Goal: Task Accomplishment & Management: Manage account settings

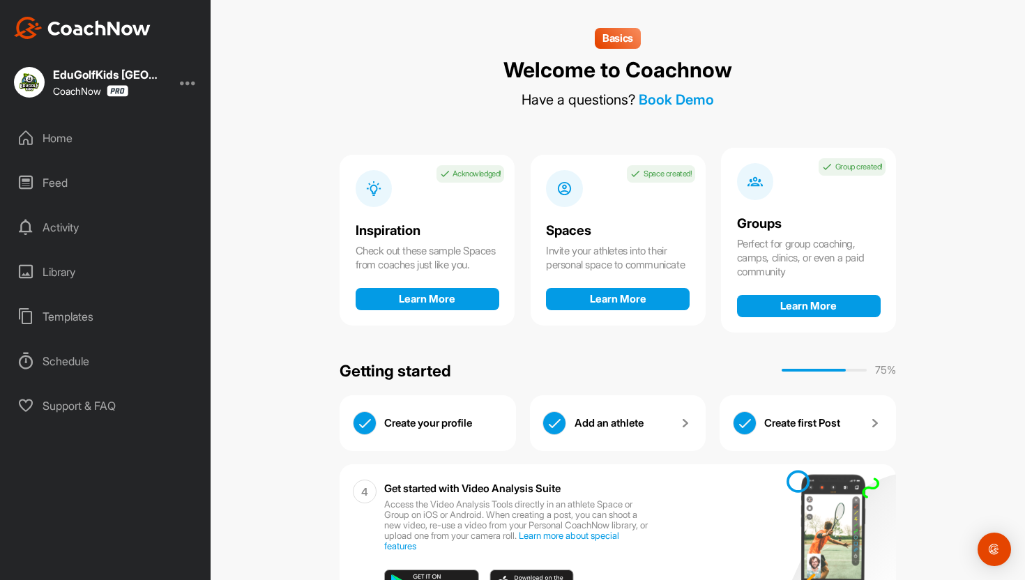
scroll to position [65, 0]
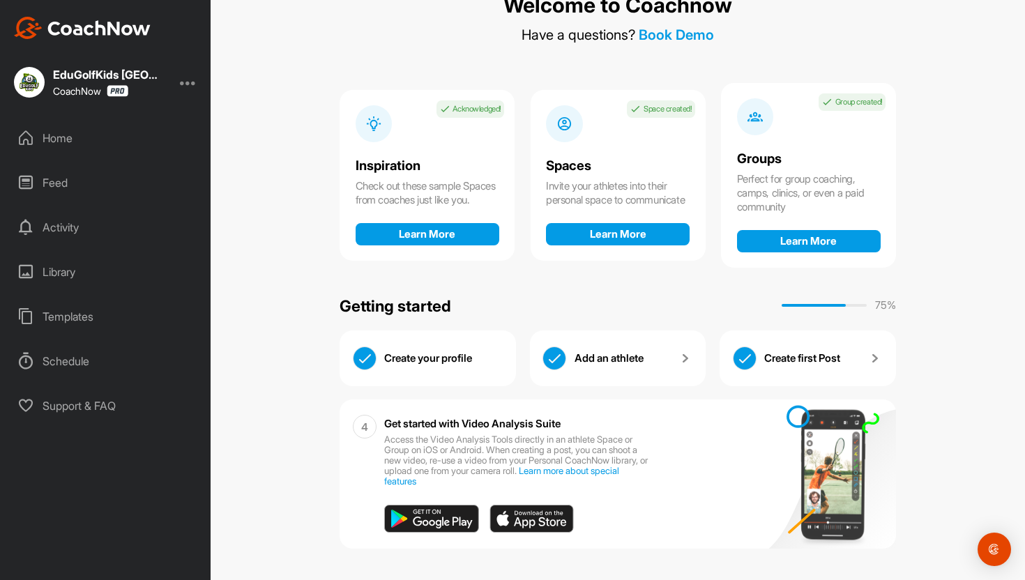
click at [530, 528] on img at bounding box center [532, 519] width 84 height 28
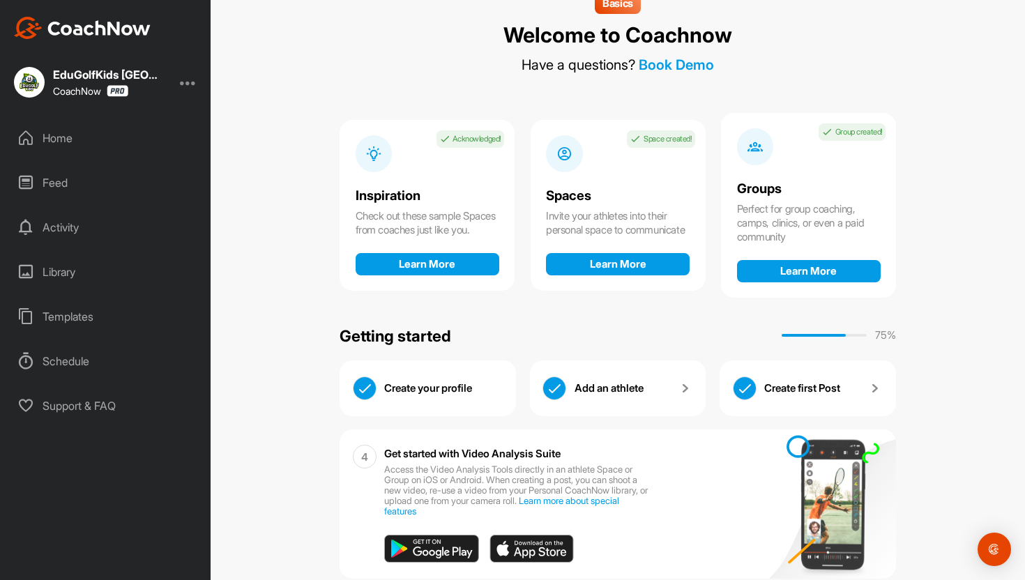
click at [66, 138] on div "Home" at bounding box center [106, 138] width 197 height 35
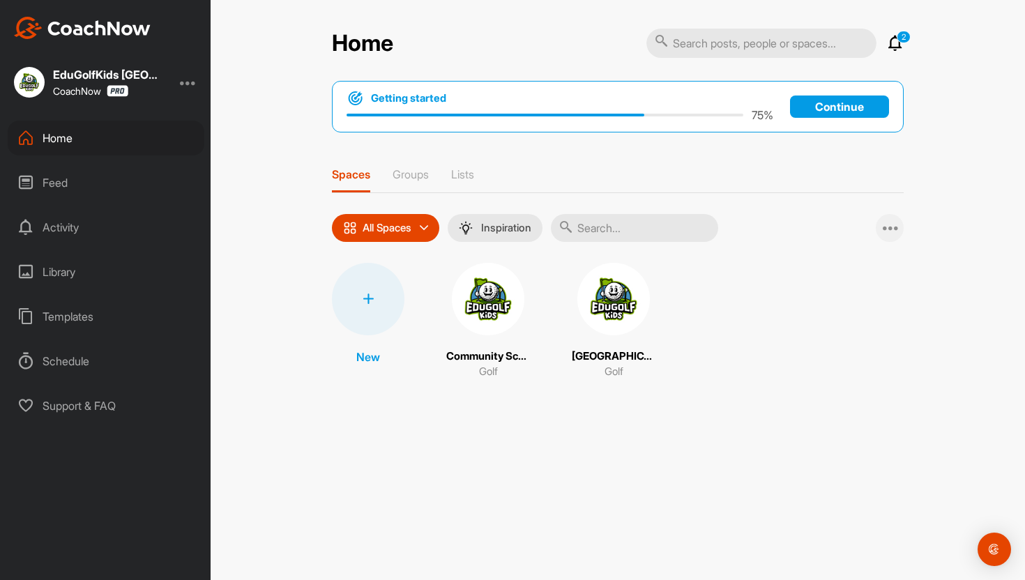
click at [894, 236] on div at bounding box center [890, 228] width 28 height 28
click at [864, 356] on div "New Community School of Davidson Golf Langtree Charter Academy Golf" at bounding box center [618, 321] width 572 height 117
click at [609, 319] on img at bounding box center [614, 299] width 73 height 73
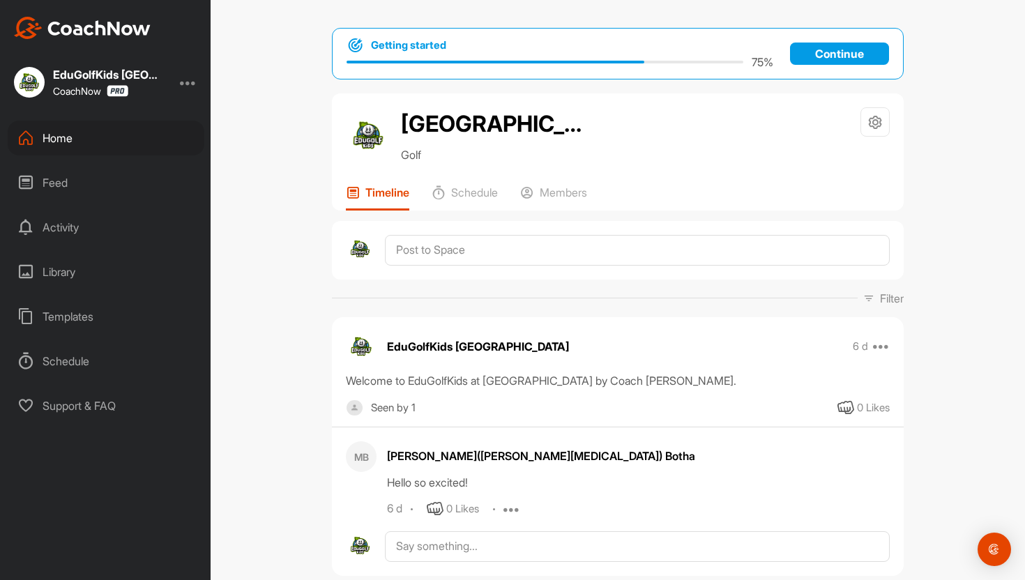
scroll to position [72, 0]
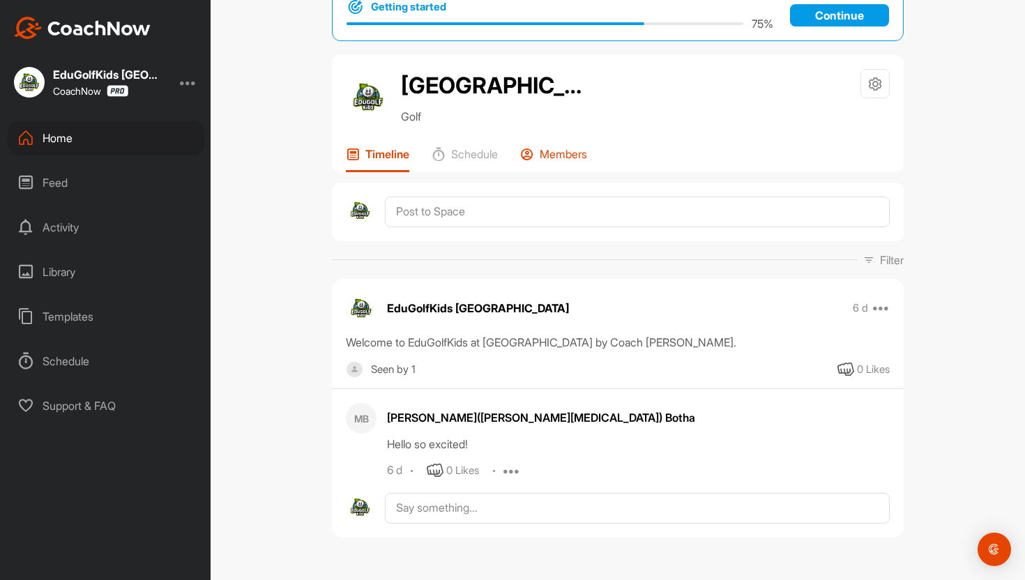
click at [587, 157] on p "Members" at bounding box center [563, 154] width 47 height 14
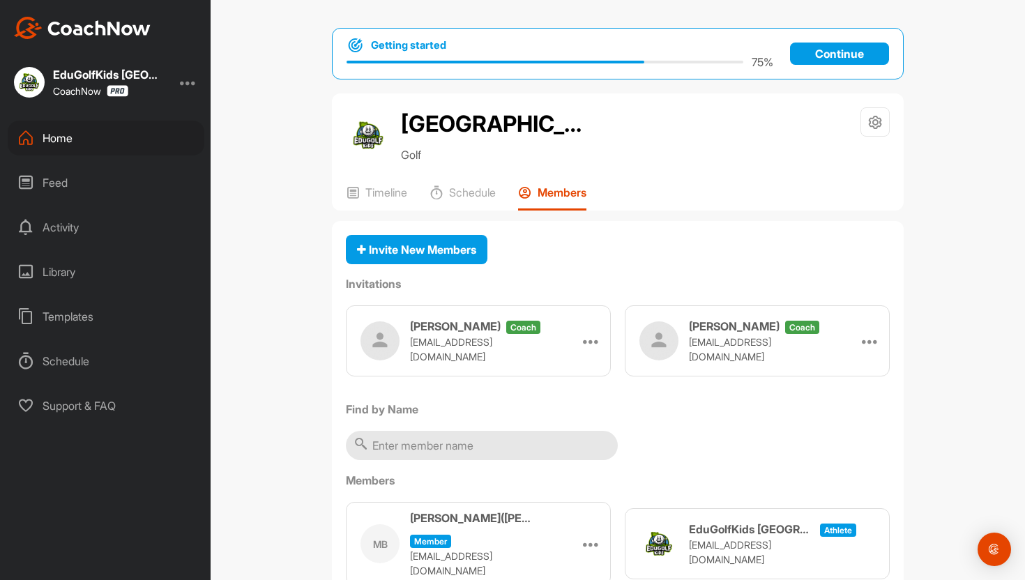
scroll to position [86, 0]
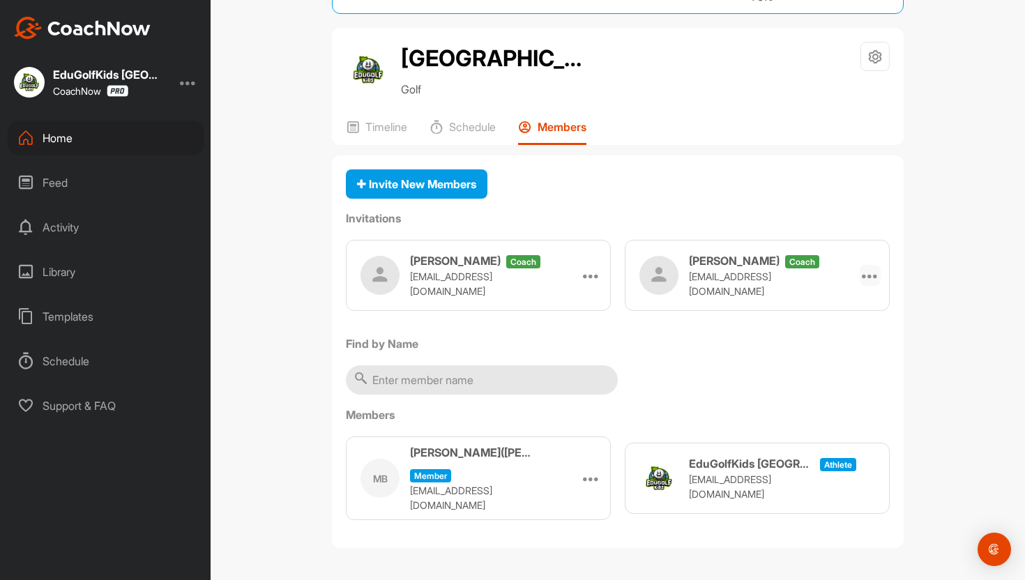
click at [876, 284] on icon at bounding box center [870, 275] width 17 height 17
click at [817, 370] on li "Re-send" at bounding box center [843, 359] width 75 height 44
click at [89, 319] on div "Templates" at bounding box center [106, 316] width 197 height 35
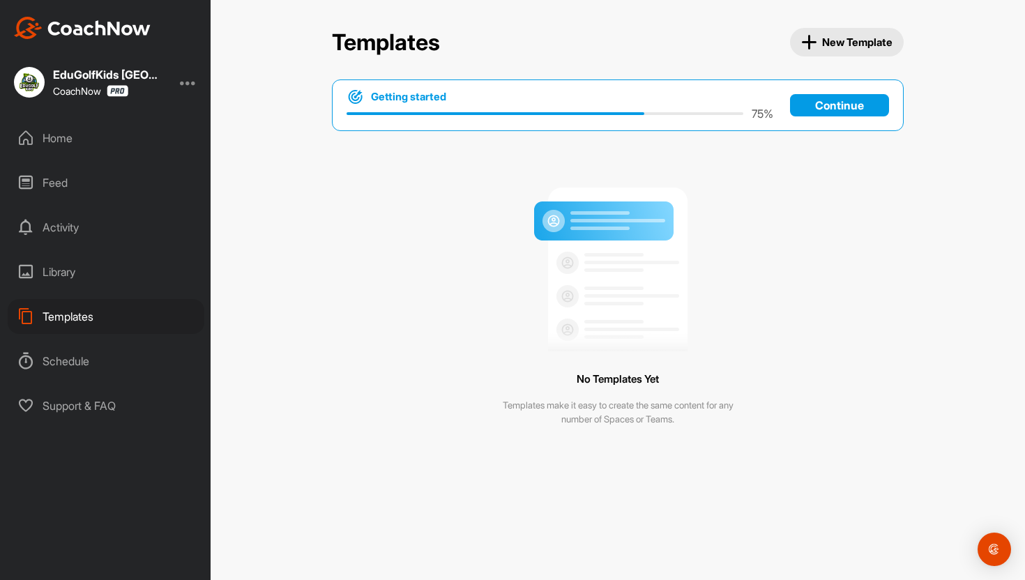
click at [861, 106] on p "Continue" at bounding box center [839, 105] width 99 height 22
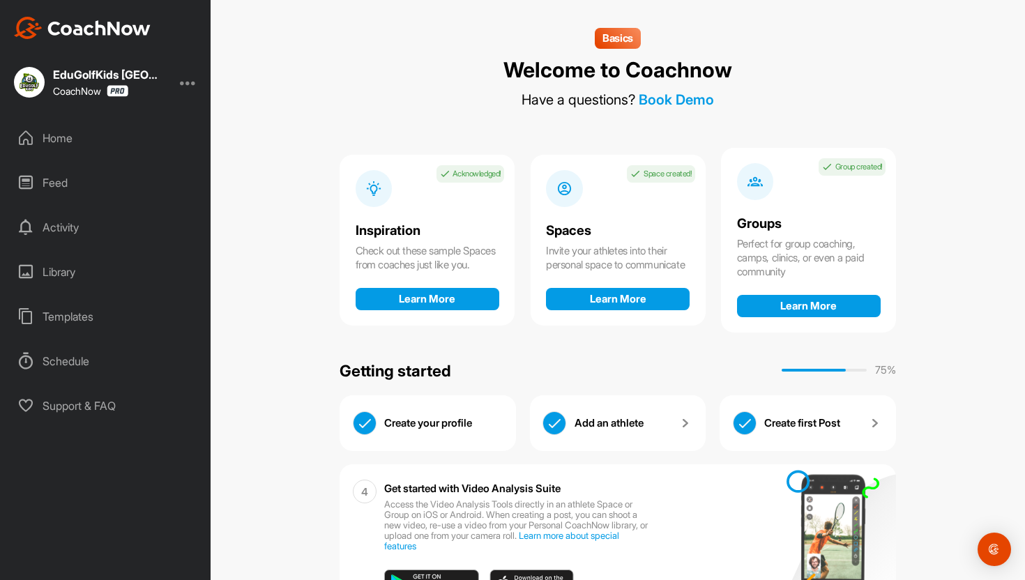
scroll to position [65, 0]
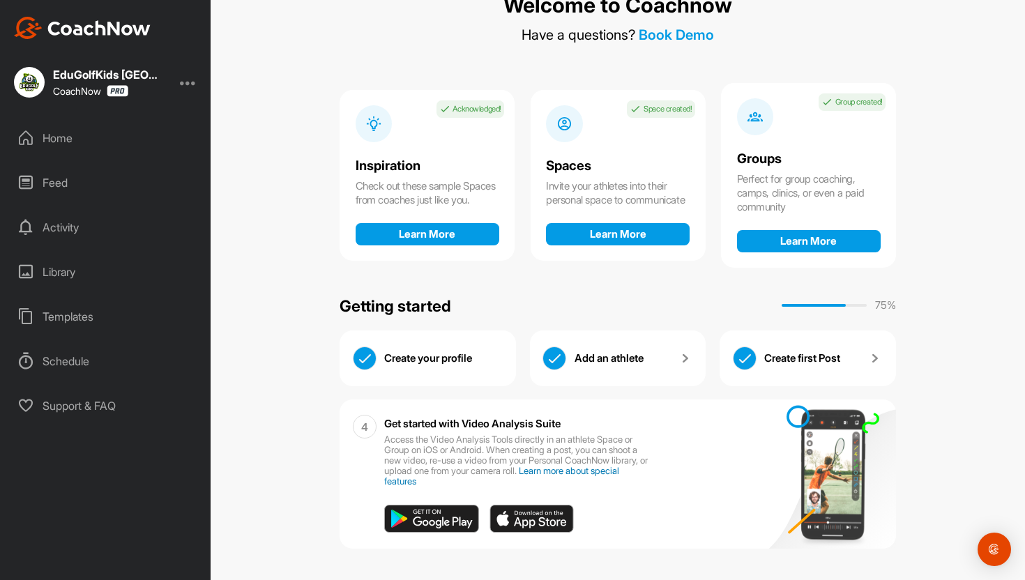
click at [522, 482] on link "Learn more about special features" at bounding box center [501, 476] width 235 height 22
click at [60, 319] on div "Templates" at bounding box center [106, 316] width 197 height 35
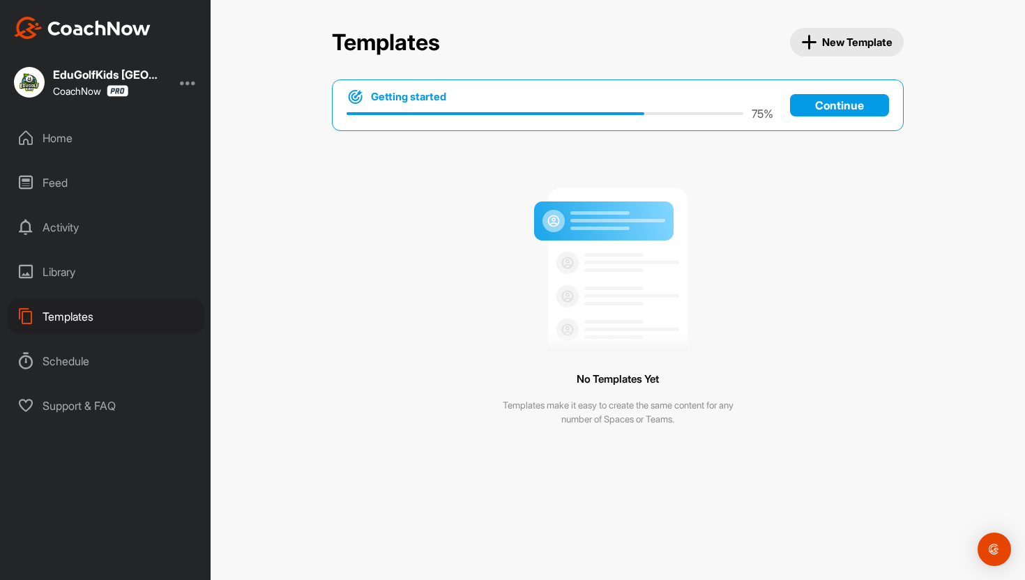
click at [598, 235] on img at bounding box center [618, 263] width 174 height 175
click at [843, 45] on span "New Template" at bounding box center [847, 42] width 92 height 16
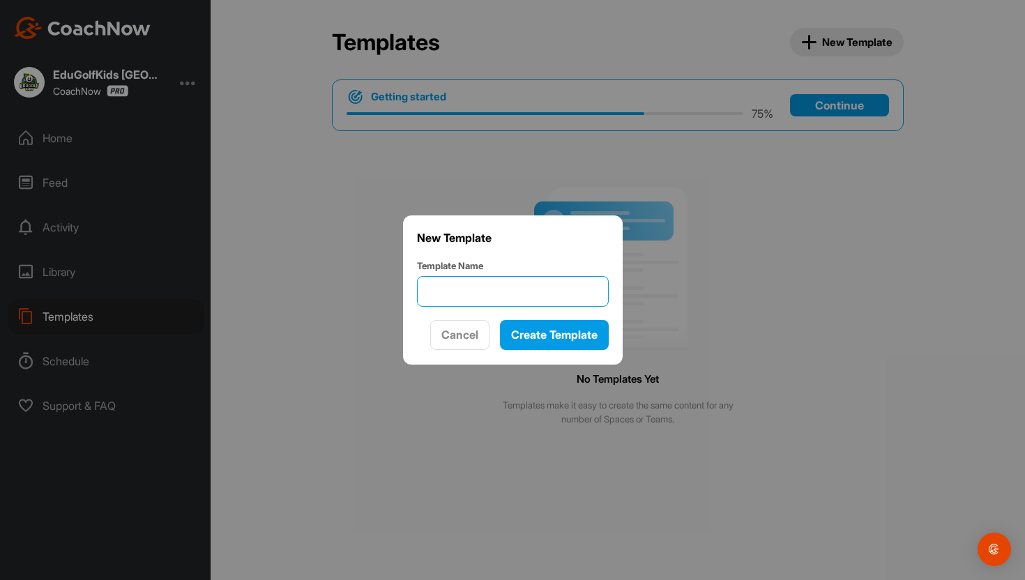
click at [497, 298] on input "Template Name" at bounding box center [513, 291] width 192 height 31
type input "Junior"
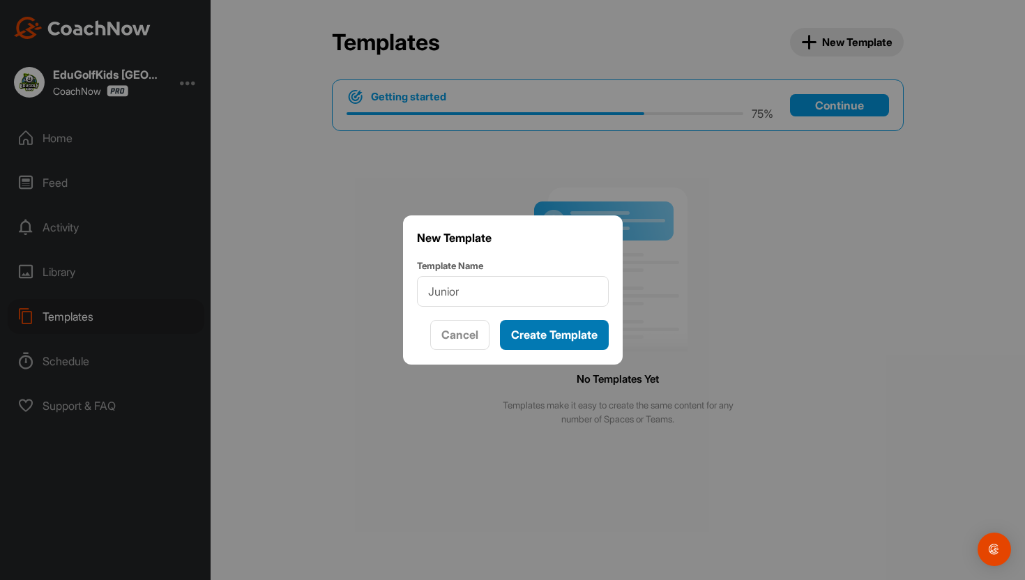
click at [556, 331] on span "Create Template" at bounding box center [554, 335] width 86 height 14
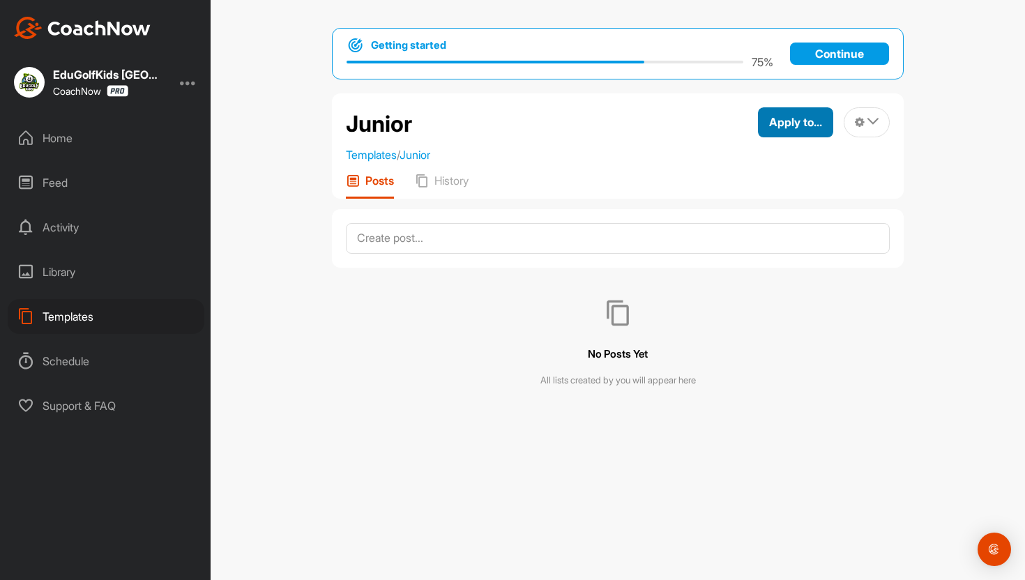
click at [799, 119] on span "Apply to..." at bounding box center [795, 122] width 53 height 14
click at [871, 322] on div "No Posts Yet All lists created by you will appear here" at bounding box center [618, 344] width 572 height 152
click at [880, 121] on button at bounding box center [867, 122] width 46 height 30
click at [927, 165] on div "Getting started 75 % Continue Junior Templates / Junior Apply to... Apply to Sp…" at bounding box center [618, 290] width 815 height 580
click at [430, 156] on link "Junior" at bounding box center [415, 155] width 31 height 14
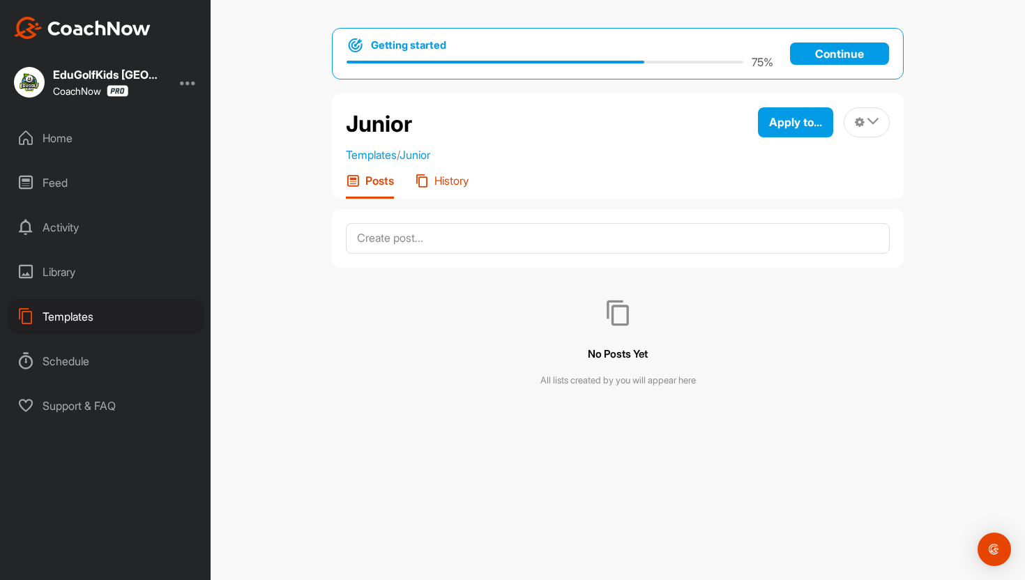
click at [446, 179] on p "History" at bounding box center [452, 181] width 34 height 14
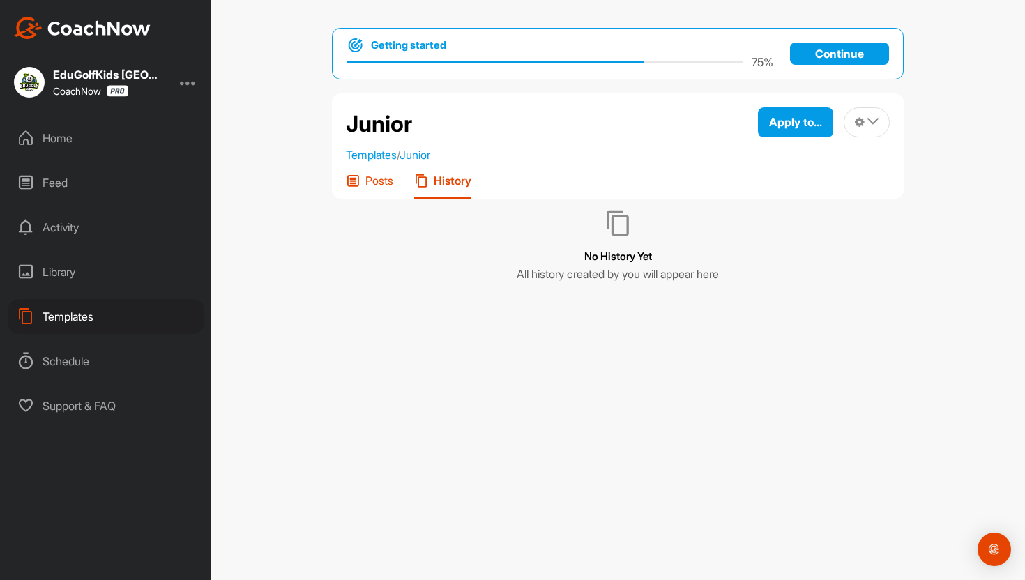
click at [382, 181] on p "Posts" at bounding box center [380, 181] width 28 height 14
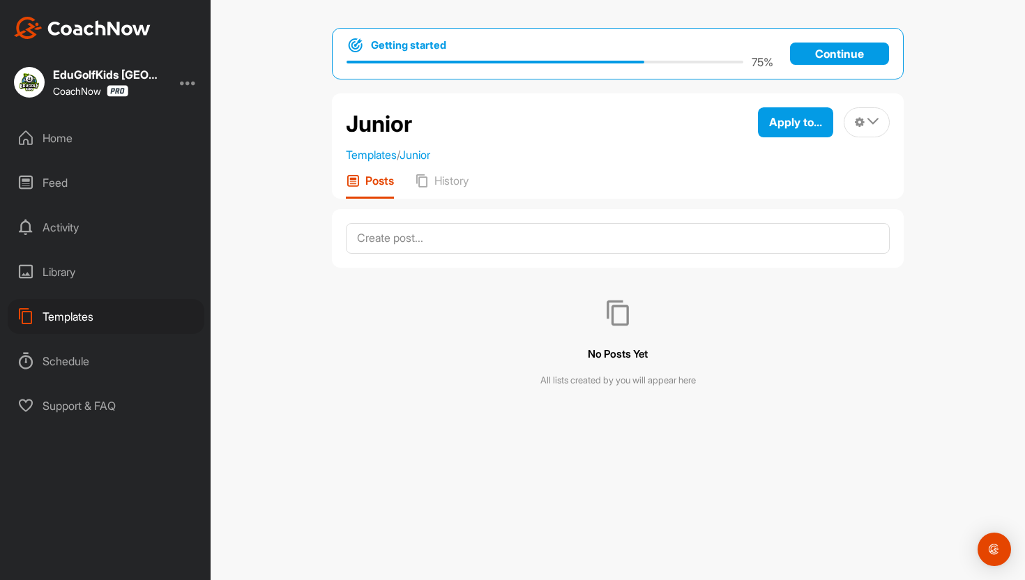
click at [68, 276] on div "Library" at bounding box center [106, 272] width 197 height 35
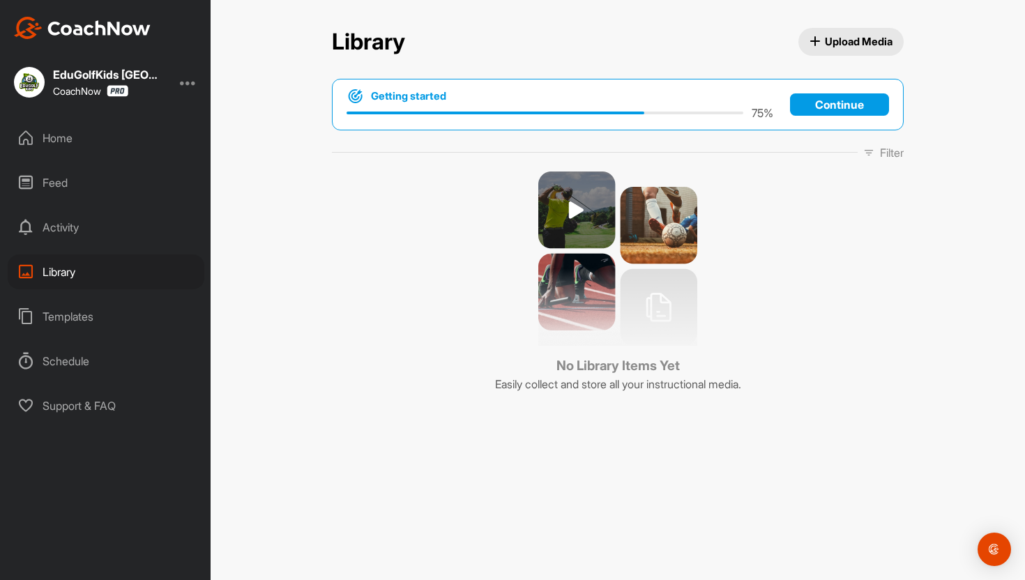
click at [844, 48] on span "Upload Media" at bounding box center [852, 41] width 84 height 15
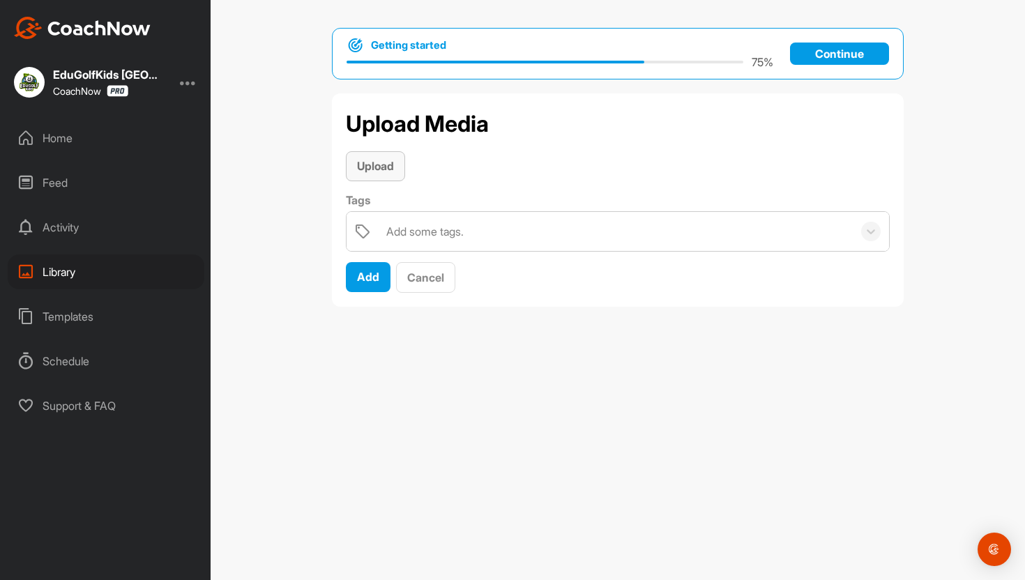
click at [391, 163] on span "Upload" at bounding box center [375, 166] width 37 height 14
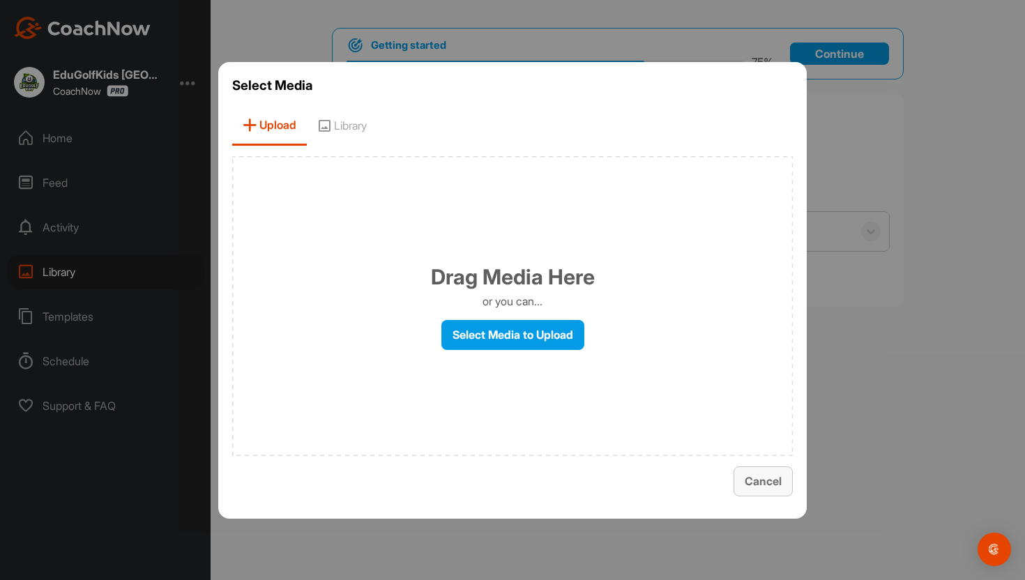
click at [777, 481] on span "Cancel" at bounding box center [763, 481] width 37 height 14
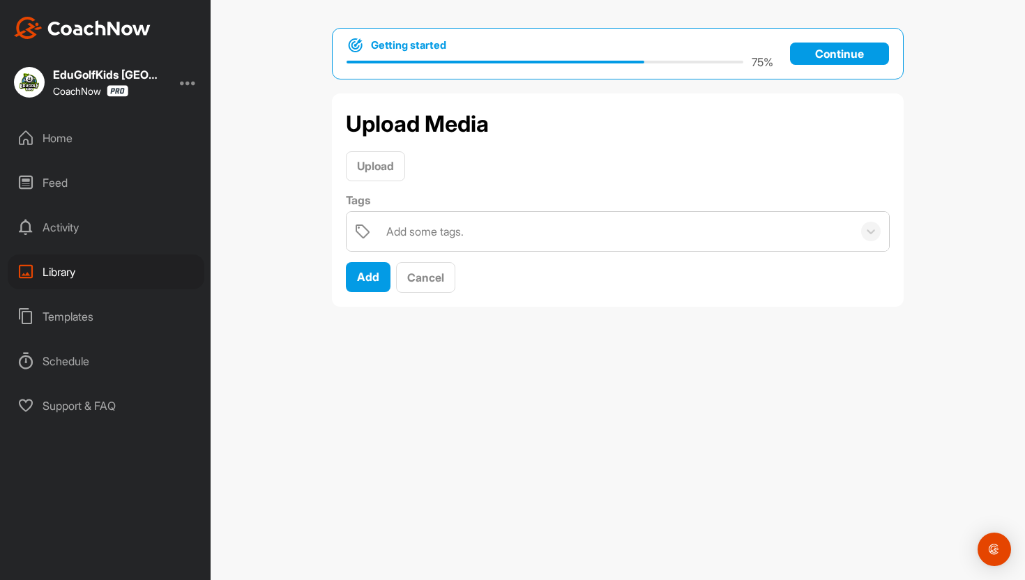
click at [52, 226] on div "Activity" at bounding box center [106, 227] width 197 height 35
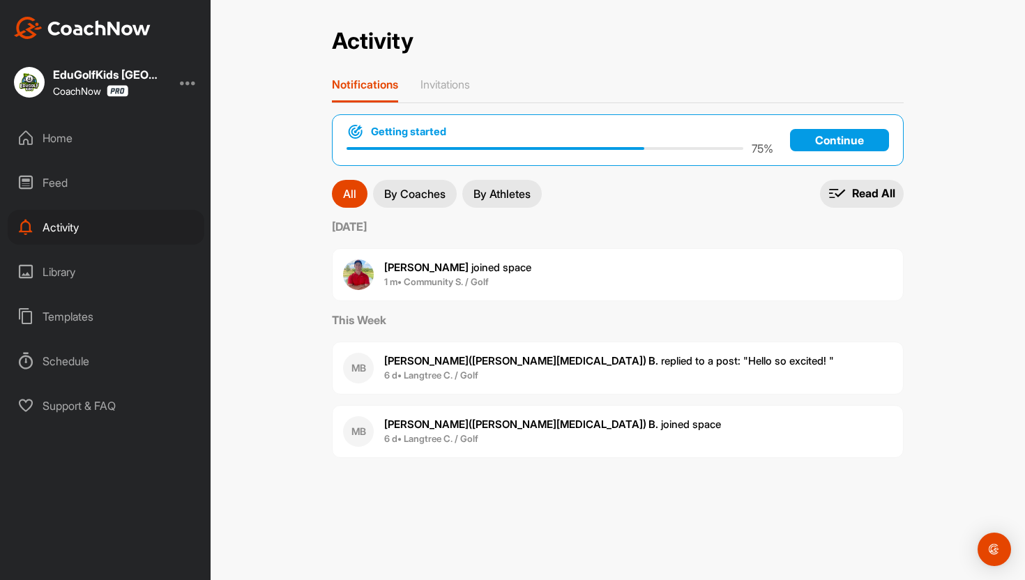
click at [423, 191] on p "By Coaches" at bounding box center [414, 193] width 61 height 11
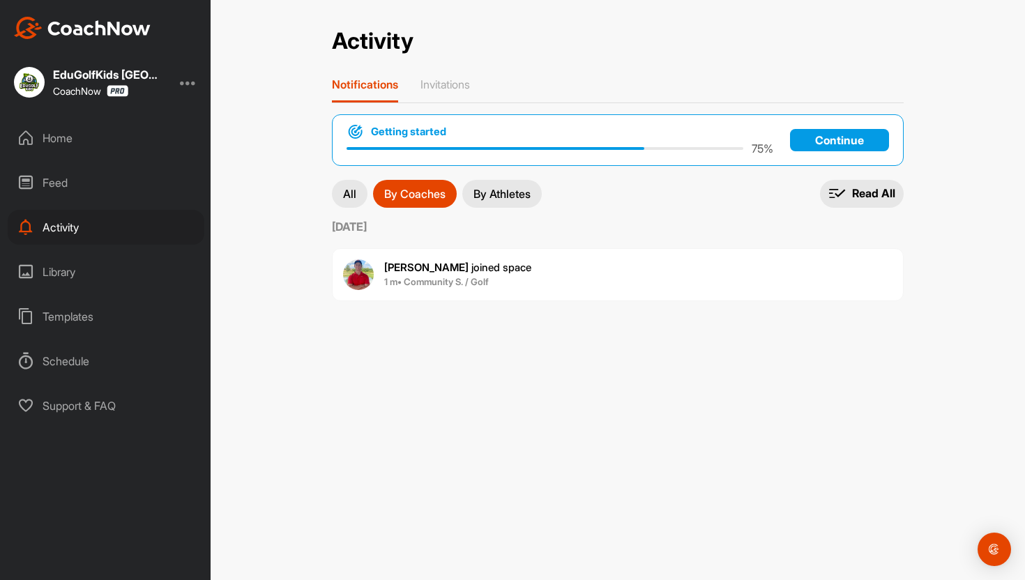
click at [516, 199] on button "By Athletes" at bounding box center [502, 194] width 80 height 28
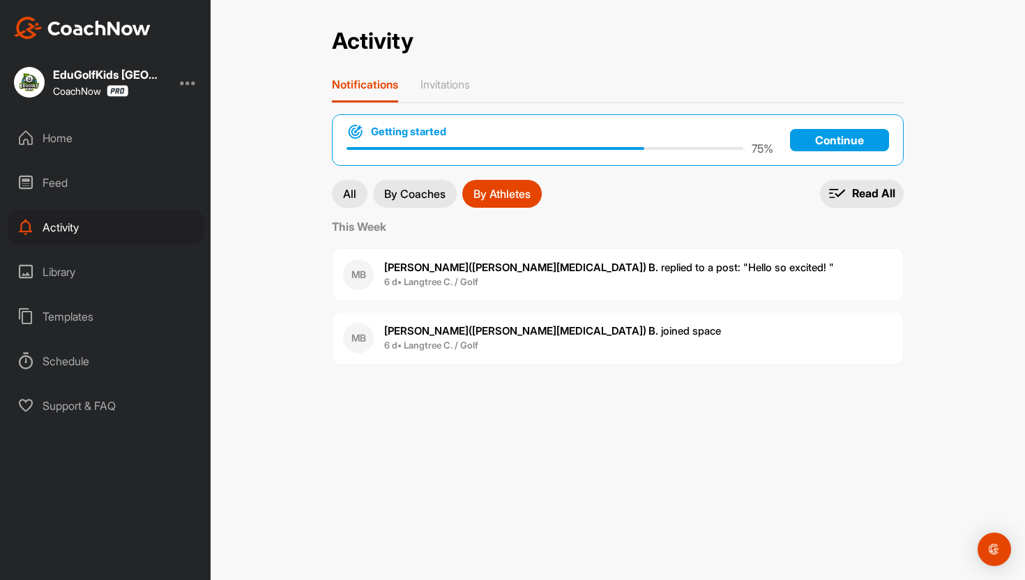
click at [350, 200] on button "All" at bounding box center [350, 194] width 36 height 28
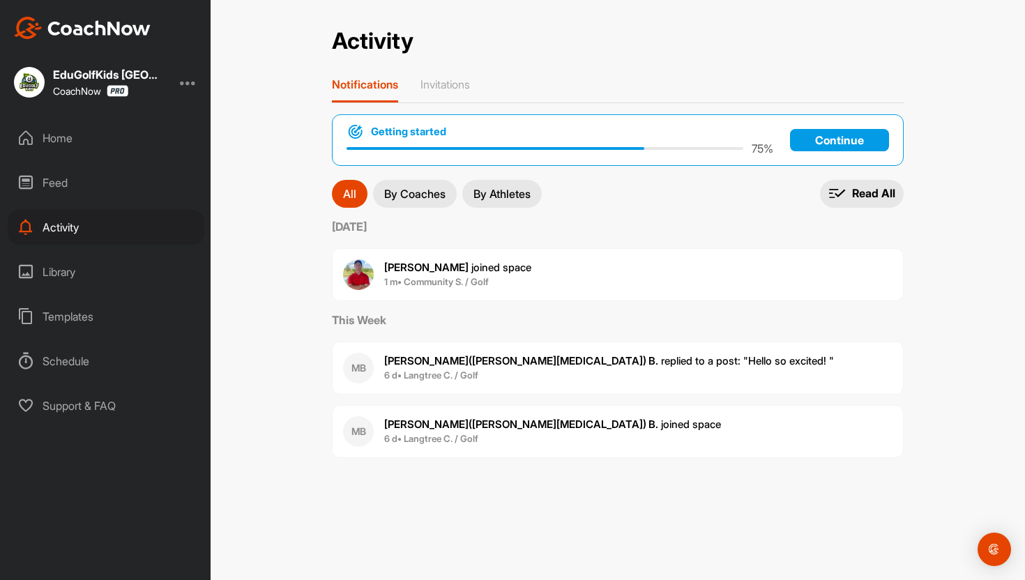
click at [420, 192] on p "By Coaches" at bounding box center [414, 193] width 61 height 11
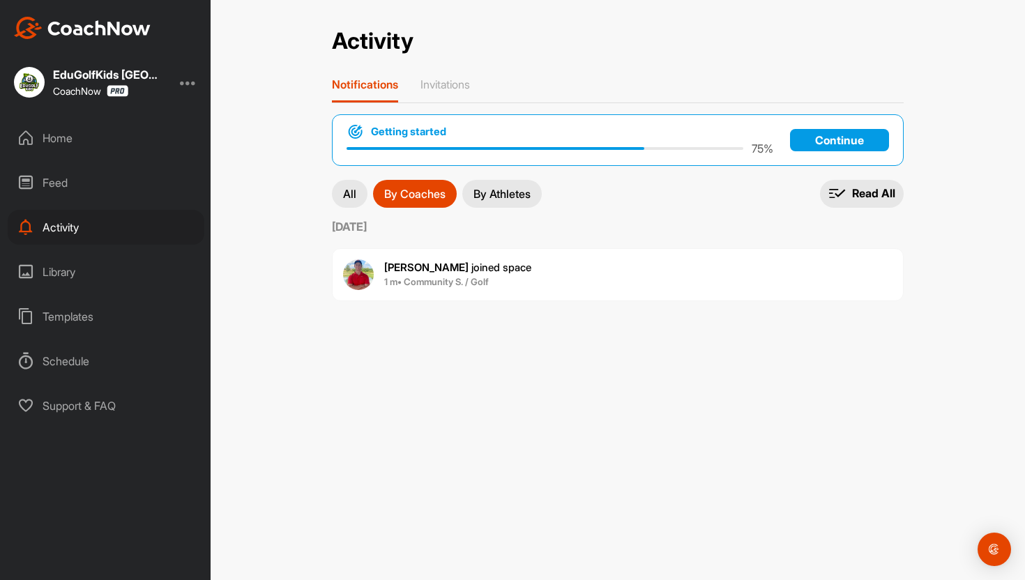
click at [519, 199] on button "By Athletes" at bounding box center [502, 194] width 80 height 28
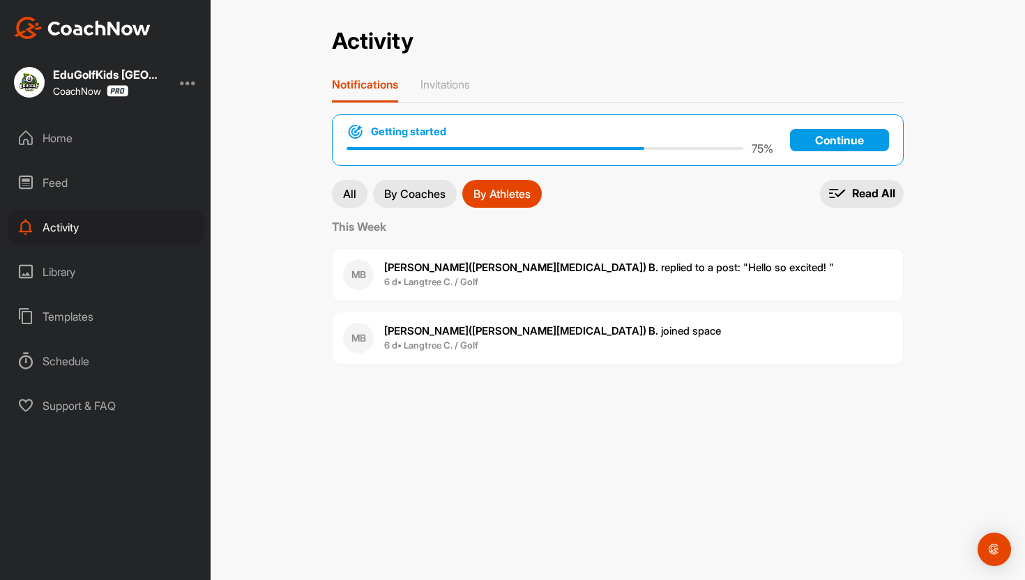
click at [427, 193] on p "By Coaches" at bounding box center [414, 193] width 61 height 11
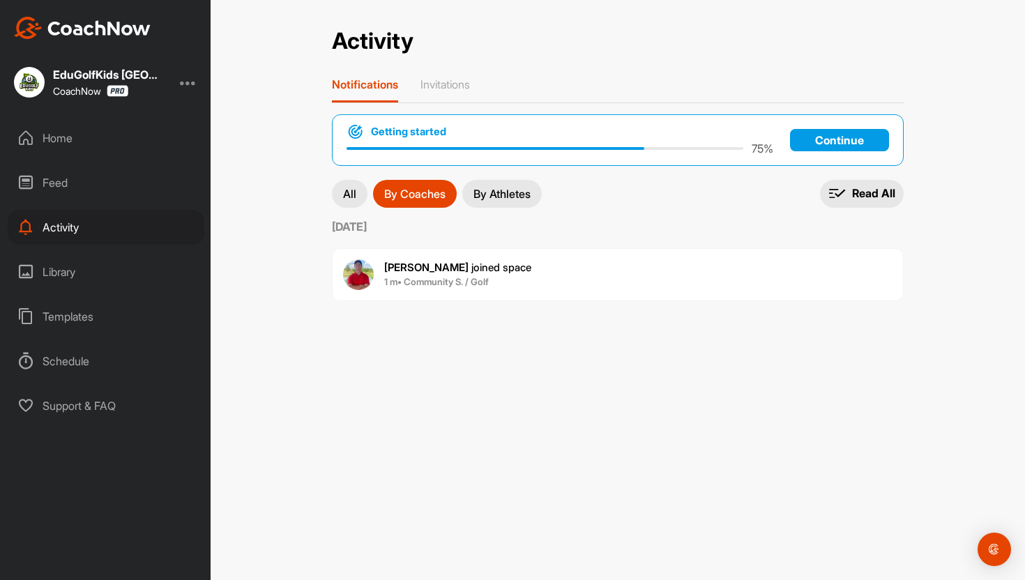
click at [477, 268] on span "Matthew B. joined space" at bounding box center [457, 267] width 147 height 13
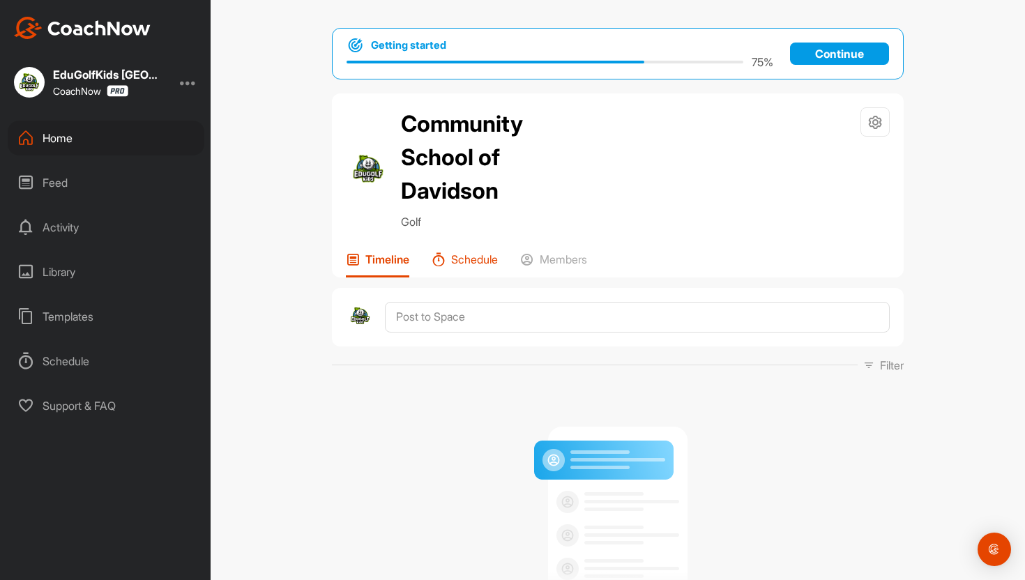
click at [485, 255] on p "Schedule" at bounding box center [474, 260] width 47 height 14
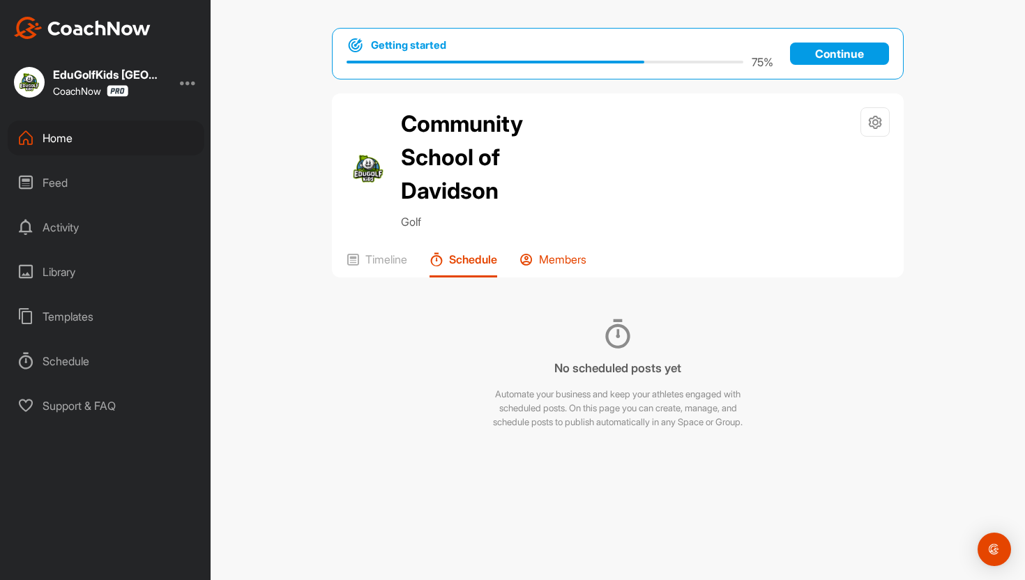
click at [555, 261] on p "Members" at bounding box center [562, 260] width 47 height 14
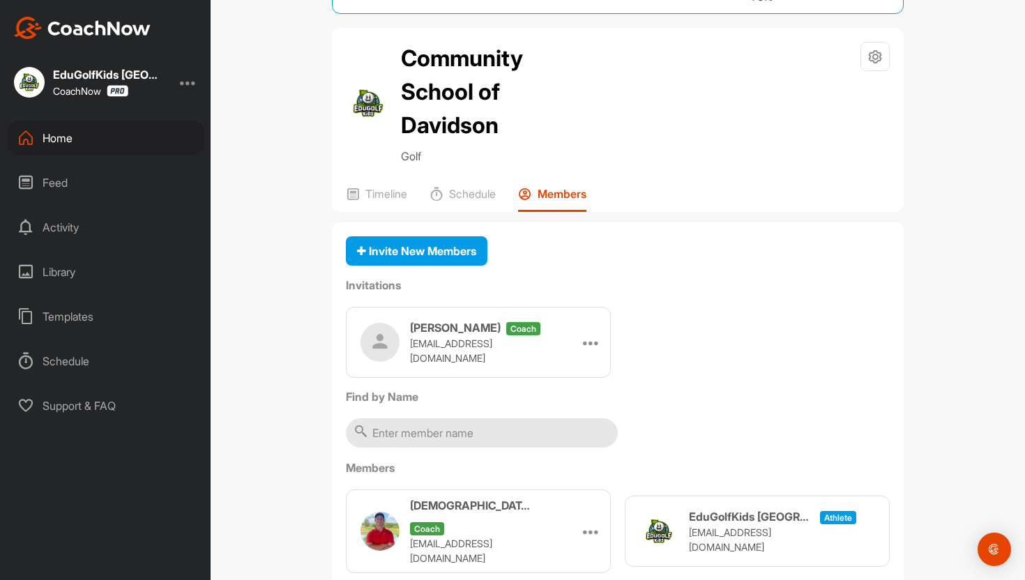
scroll to position [106, 0]
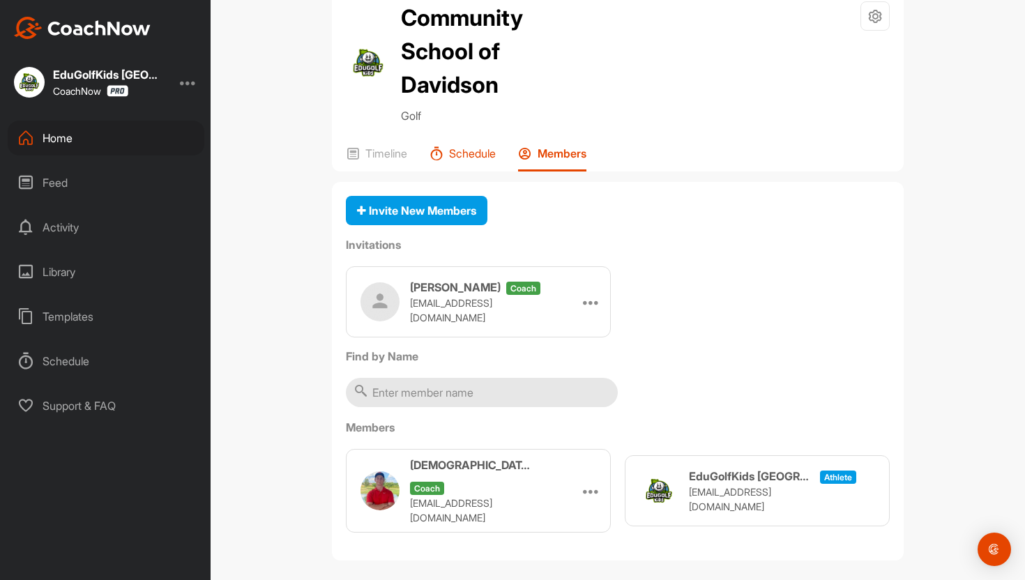
click at [476, 156] on p "Schedule" at bounding box center [472, 153] width 47 height 14
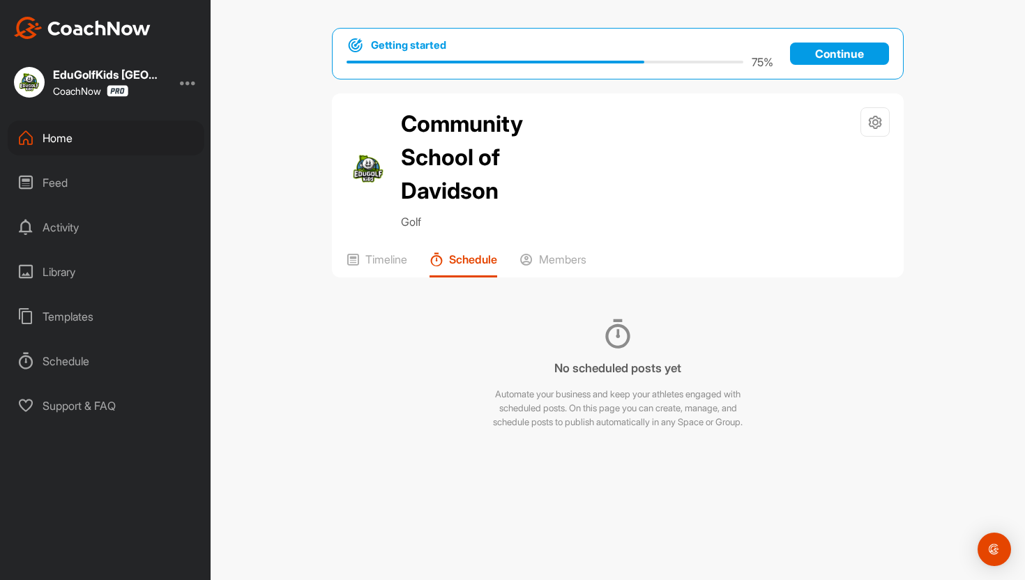
click at [58, 140] on div "Home" at bounding box center [106, 138] width 197 height 35
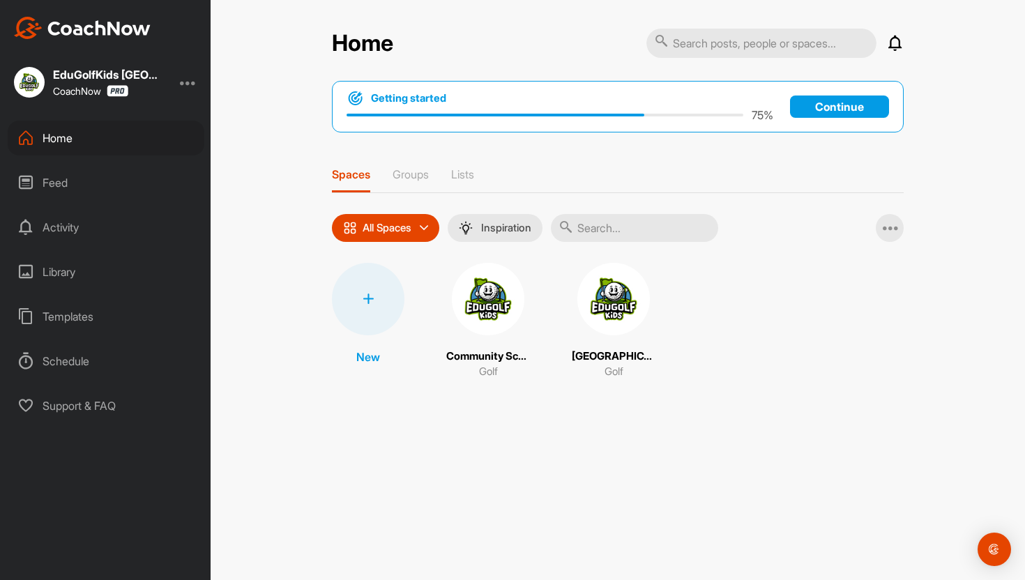
click at [478, 307] on img at bounding box center [488, 299] width 73 height 73
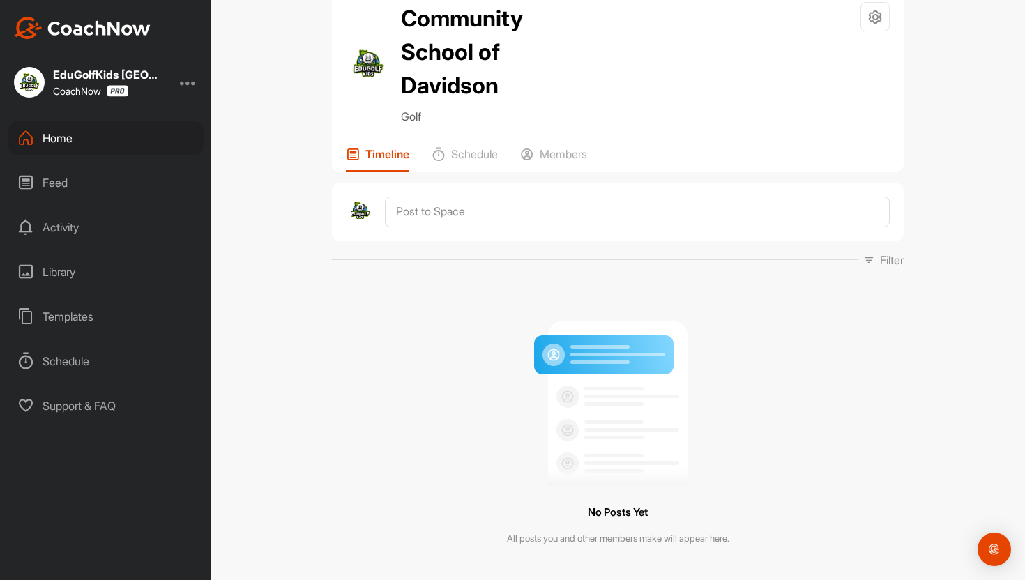
scroll to position [110, 0]
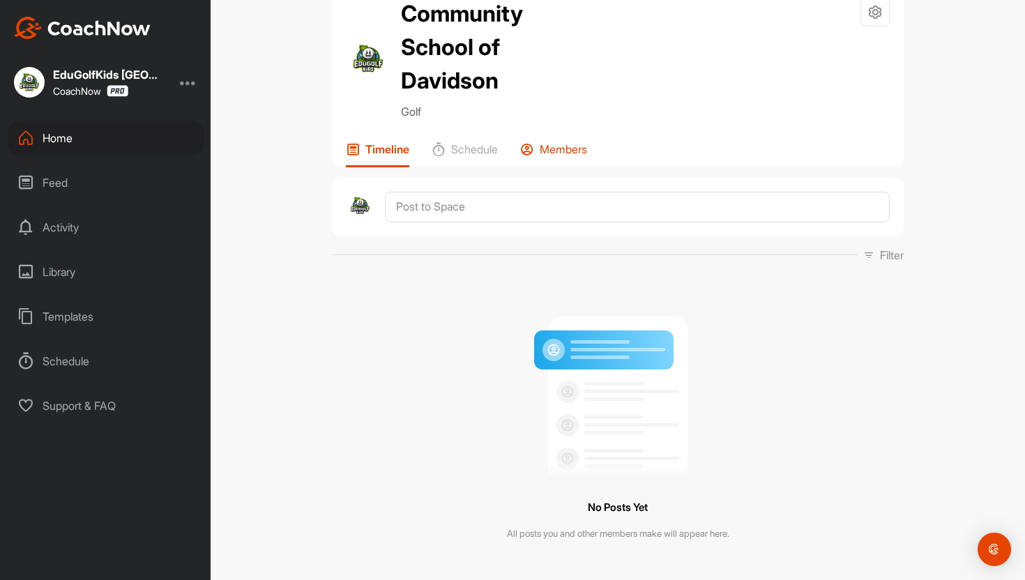
click at [569, 151] on p "Members" at bounding box center [563, 149] width 47 height 14
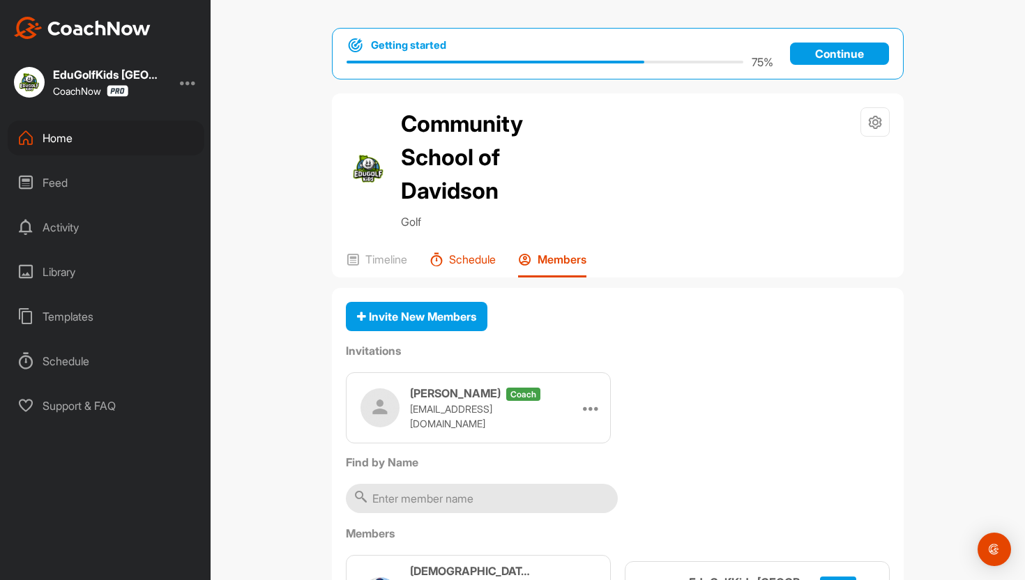
click at [469, 261] on p "Schedule" at bounding box center [472, 260] width 47 height 14
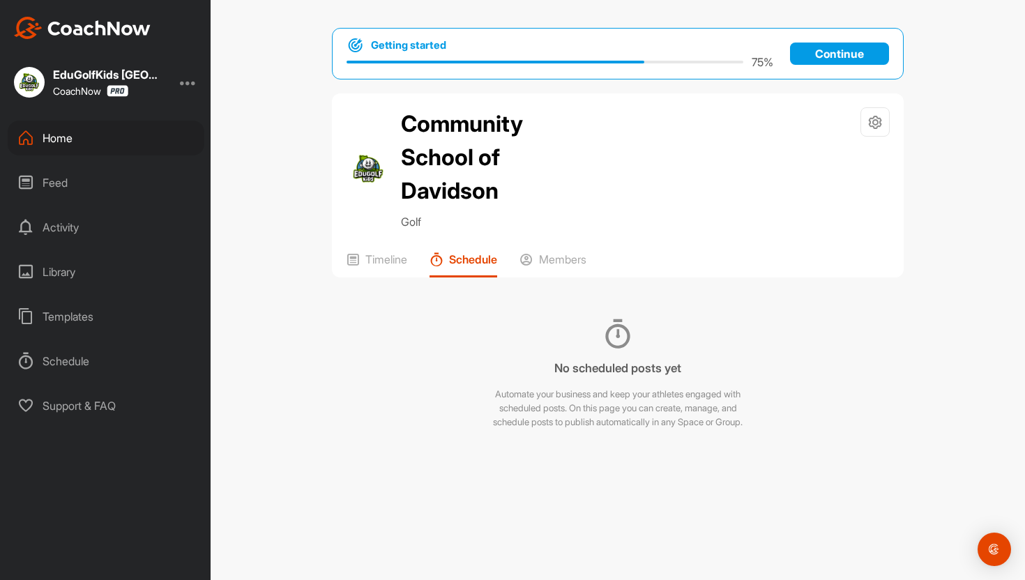
click at [303, 213] on div "Getting started 75 % Continue Community School of Davidson Golf Space Settings …" at bounding box center [618, 290] width 815 height 580
click at [72, 181] on div "Feed" at bounding box center [106, 182] width 197 height 35
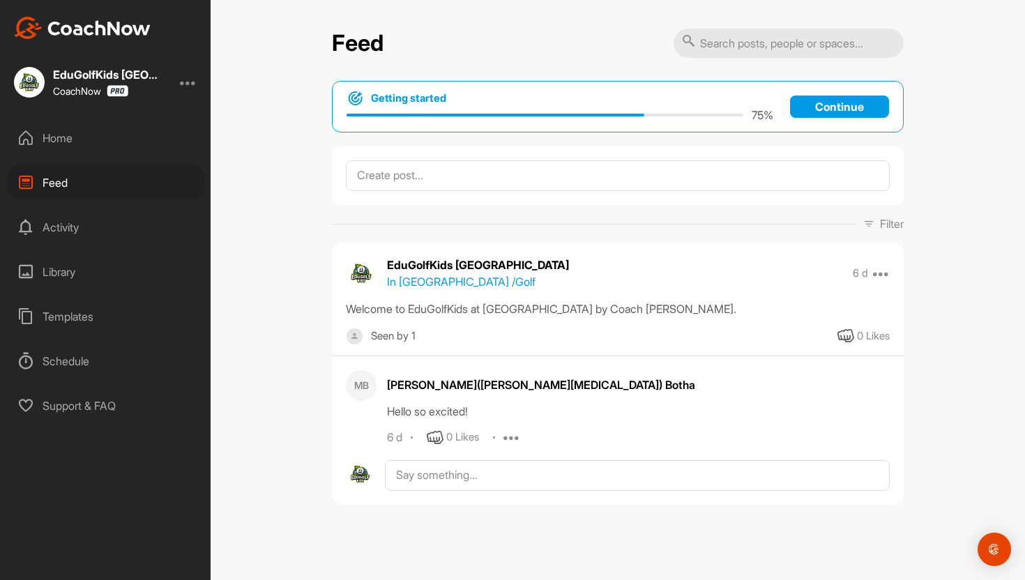
click at [68, 225] on div "Activity" at bounding box center [106, 227] width 197 height 35
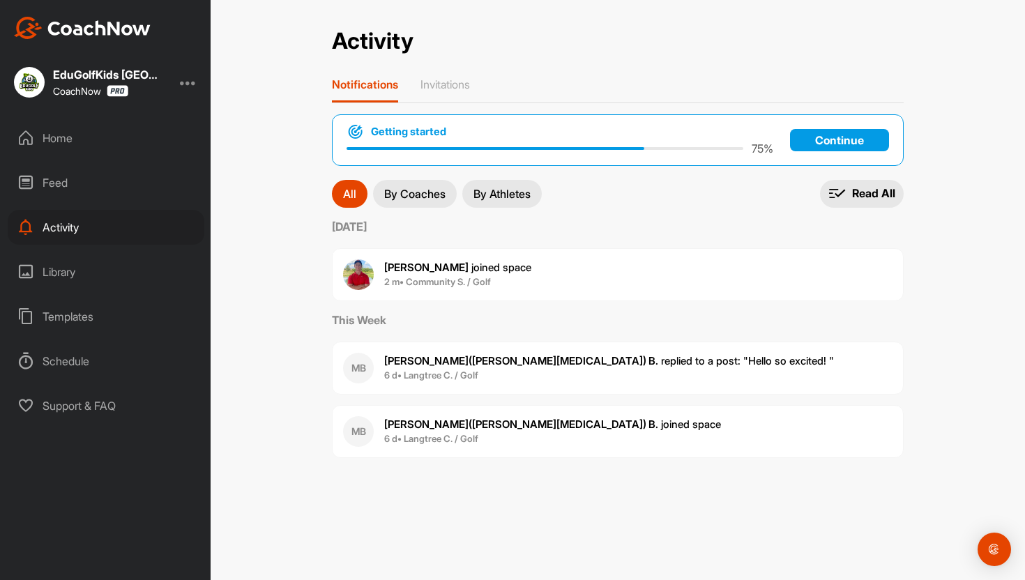
click at [70, 267] on div "Library" at bounding box center [106, 272] width 197 height 35
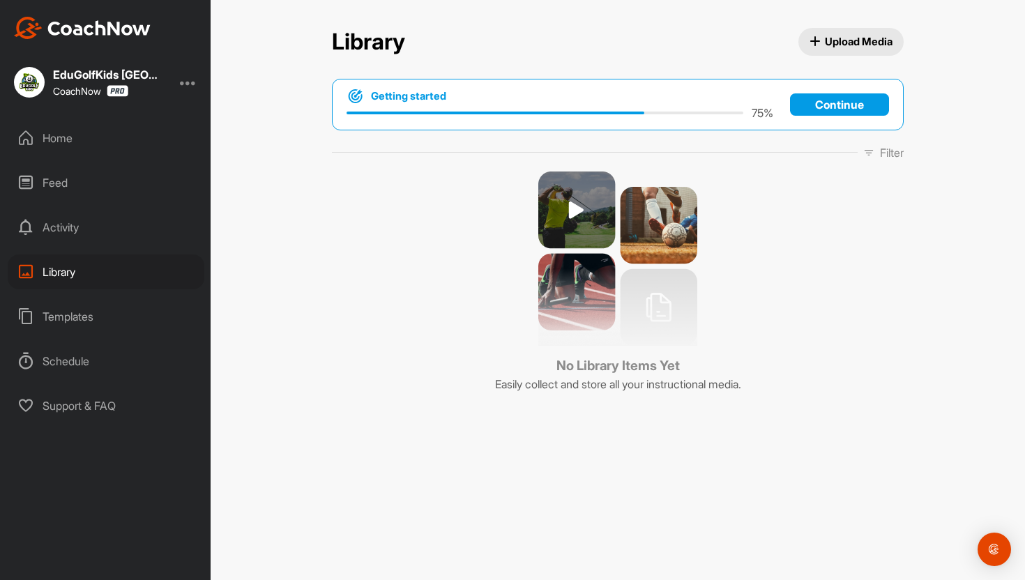
click at [75, 314] on div "Templates" at bounding box center [106, 316] width 197 height 35
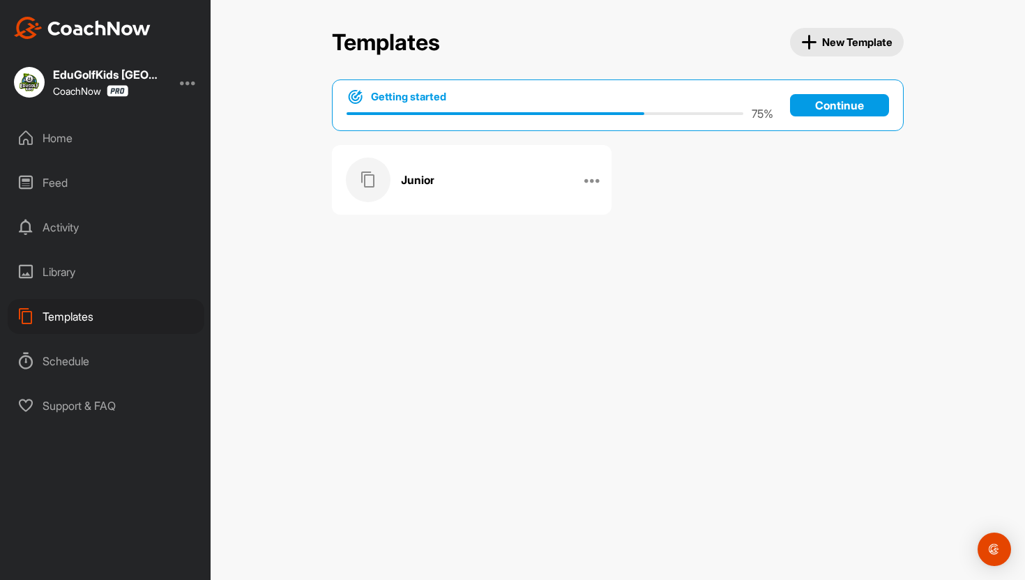
click at [76, 363] on div "Schedule" at bounding box center [106, 361] width 197 height 35
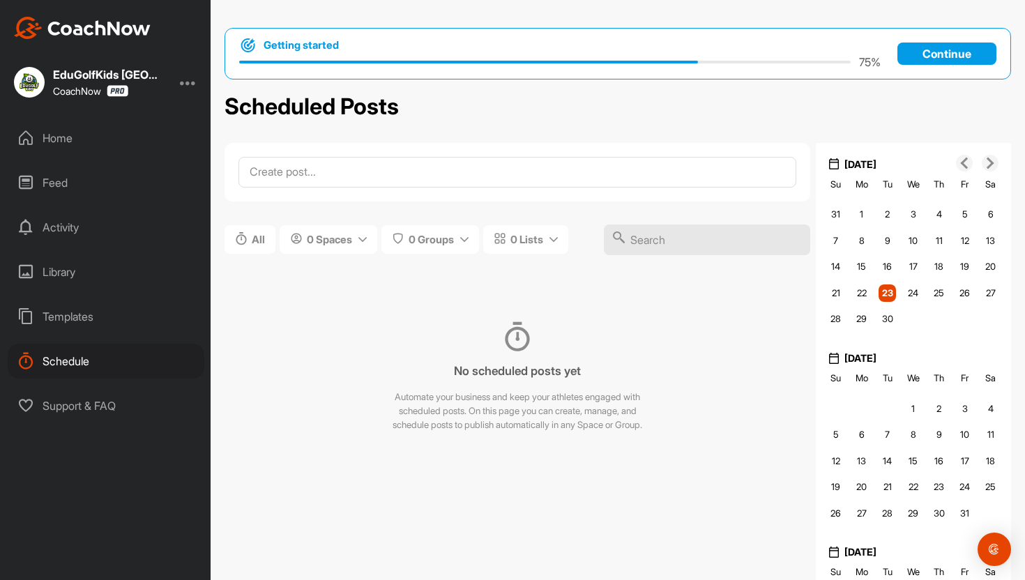
click at [78, 404] on div "Support & FAQ" at bounding box center [106, 406] width 197 height 35
click at [61, 147] on div "Home" at bounding box center [106, 138] width 197 height 35
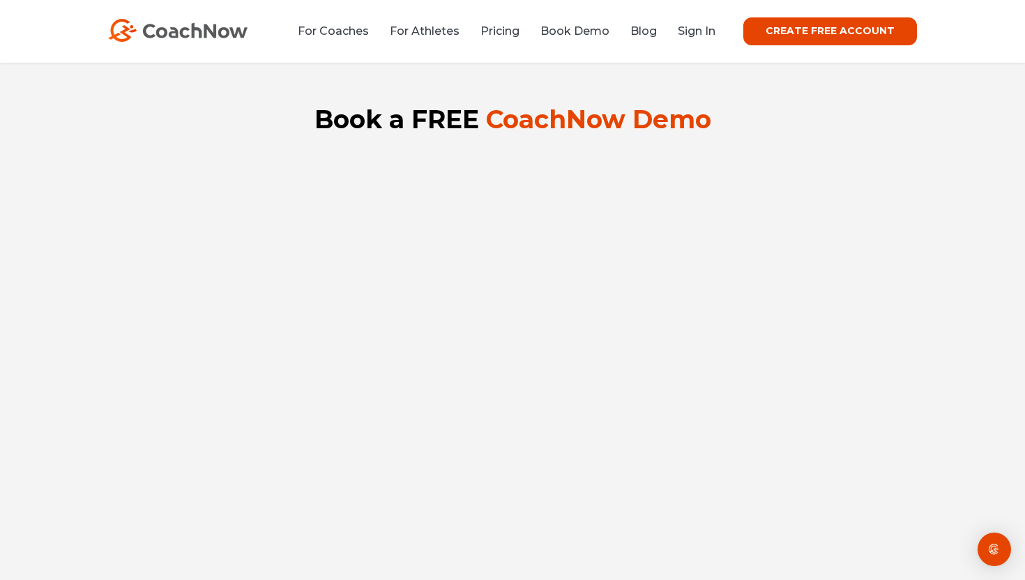
click at [189, 37] on img at bounding box center [178, 30] width 140 height 23
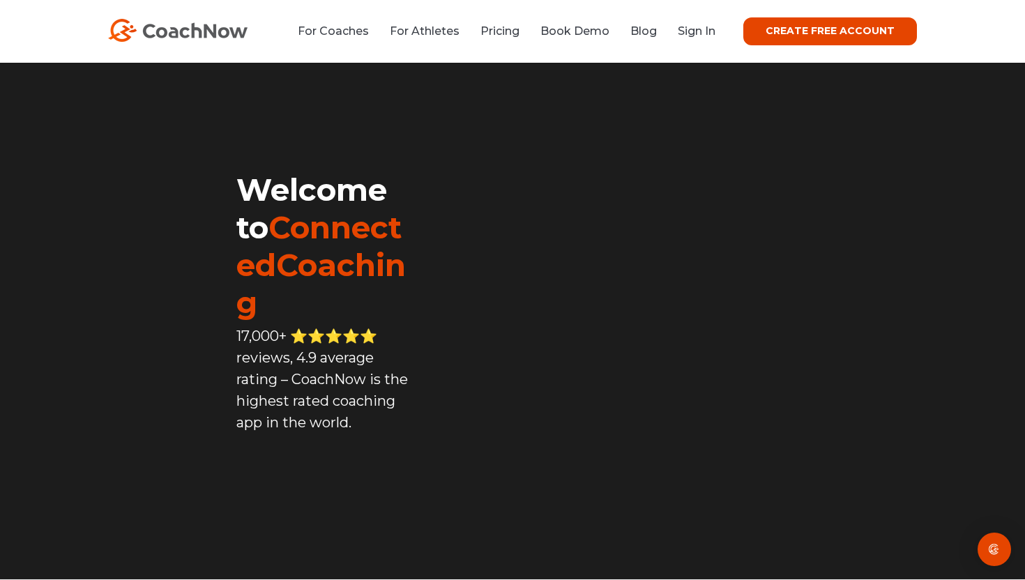
click at [355, 31] on link "For Coaches" at bounding box center [333, 30] width 71 height 13
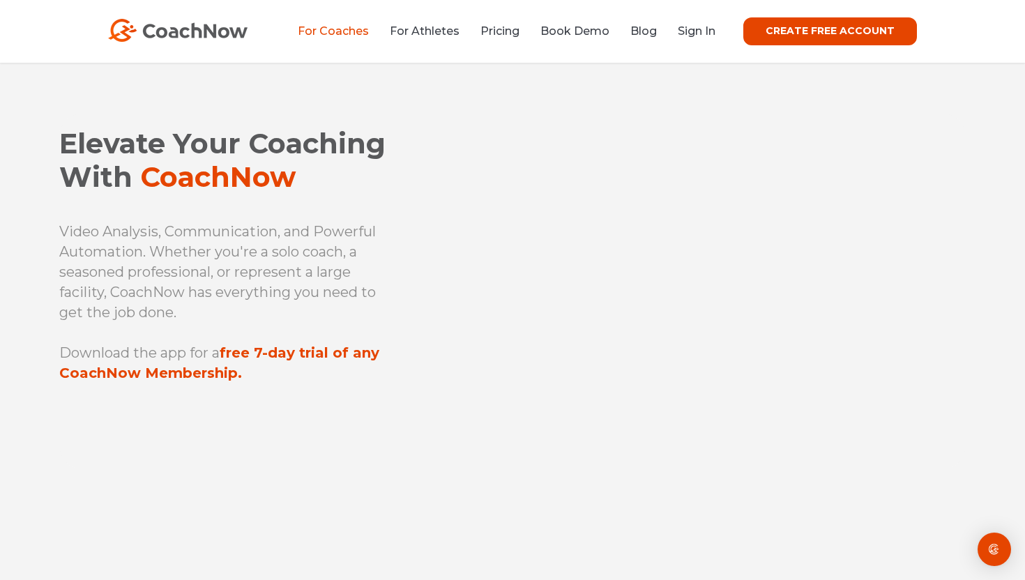
click at [404, 103] on div "Elevate Your Coaching With CoachNow Video Analysis, Communication, and Powerful…" at bounding box center [512, 266] width 907 height 406
